Goal: Use online tool/utility: Utilize a website feature to perform a specific function

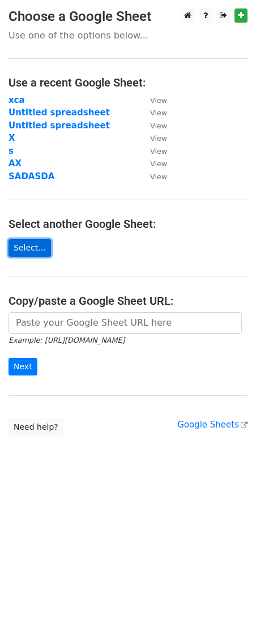
click at [37, 246] on link "Select..." at bounding box center [29, 248] width 42 height 18
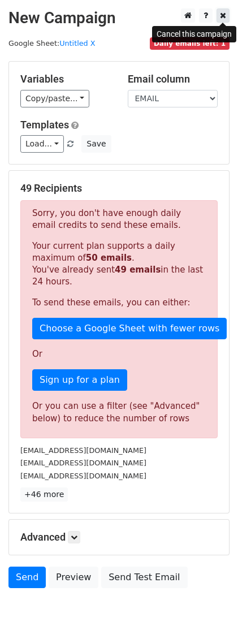
click at [228, 11] on link at bounding box center [223, 15] width 13 height 14
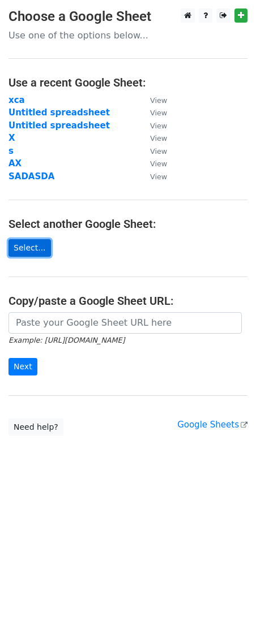
click at [28, 250] on link "Select..." at bounding box center [29, 248] width 42 height 18
